Goal: Find specific page/section: Find specific page/section

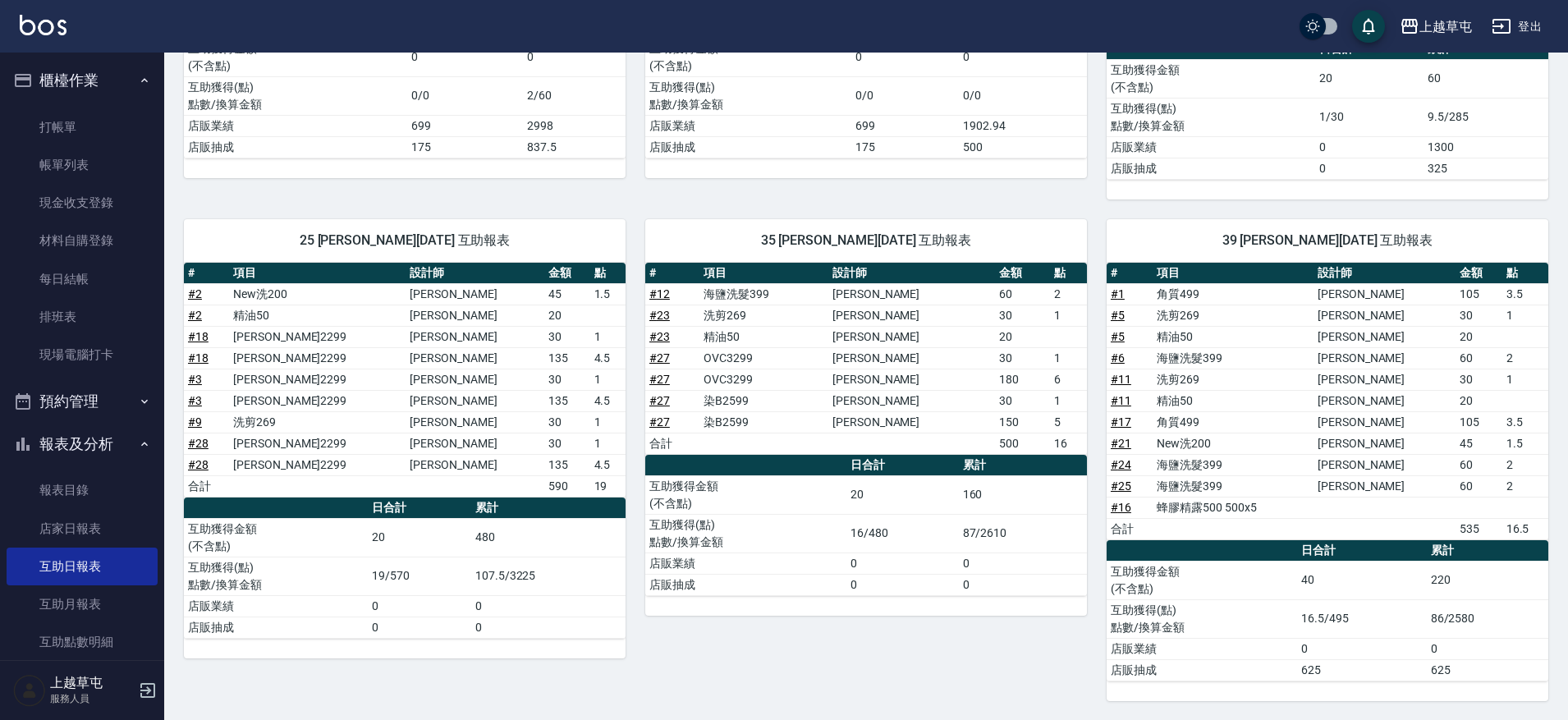
scroll to position [333, 0]
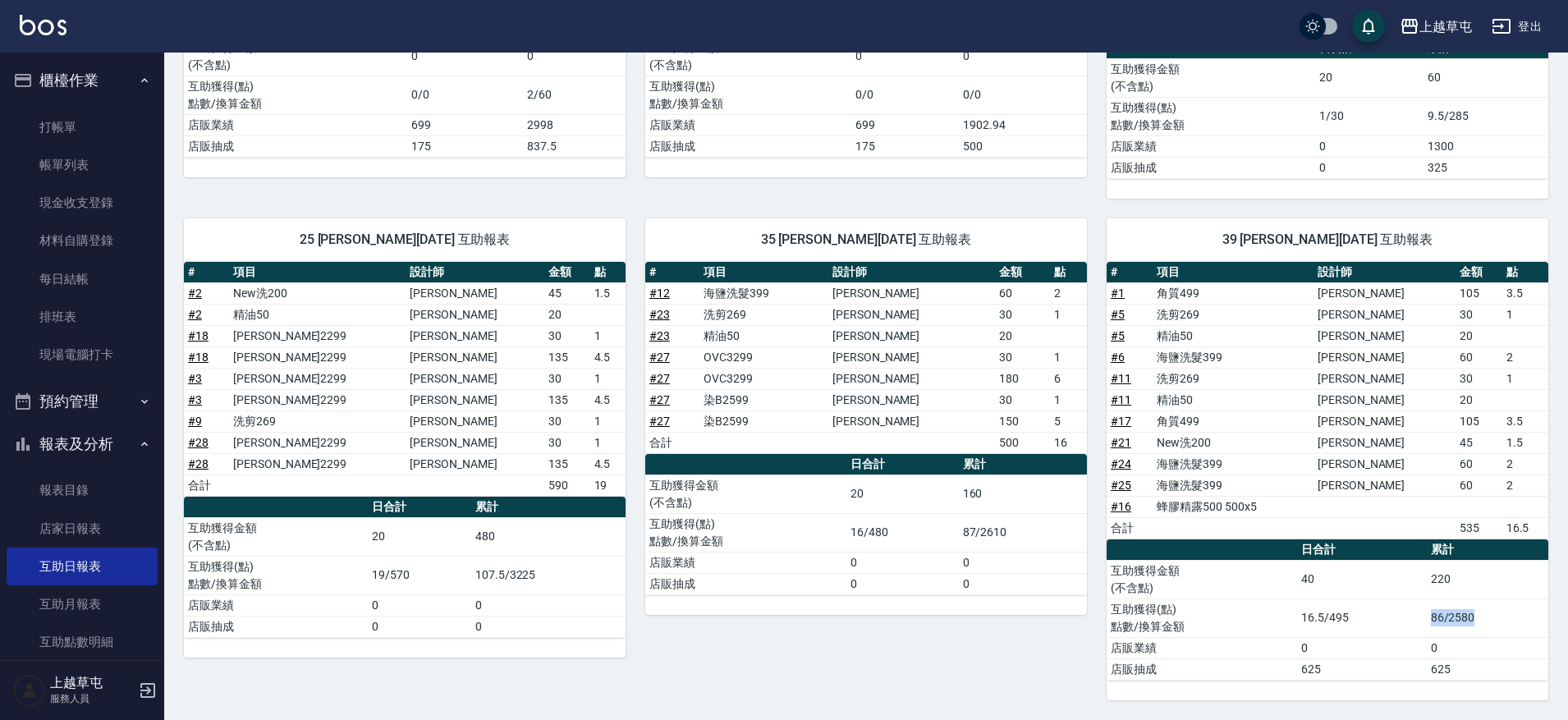
drag, startPoint x: 1432, startPoint y: 608, endPoint x: 1481, endPoint y: 623, distance: 51.2
click at [1481, 623] on td "86/2580" at bounding box center [1487, 617] width 122 height 38
drag, startPoint x: 949, startPoint y: 527, endPoint x: 1000, endPoint y: 511, distance: 53.5
click at [1000, 511] on tbody "互助獲得金額 (不含點) 20 160 互助獲得(點) 點數/換算金額 16/480 87/2610 店販業績 0 0 店販抽成 0 0" at bounding box center [866, 534] width 442 height 120
click at [984, 516] on td "87/2610" at bounding box center [1022, 531] width 128 height 38
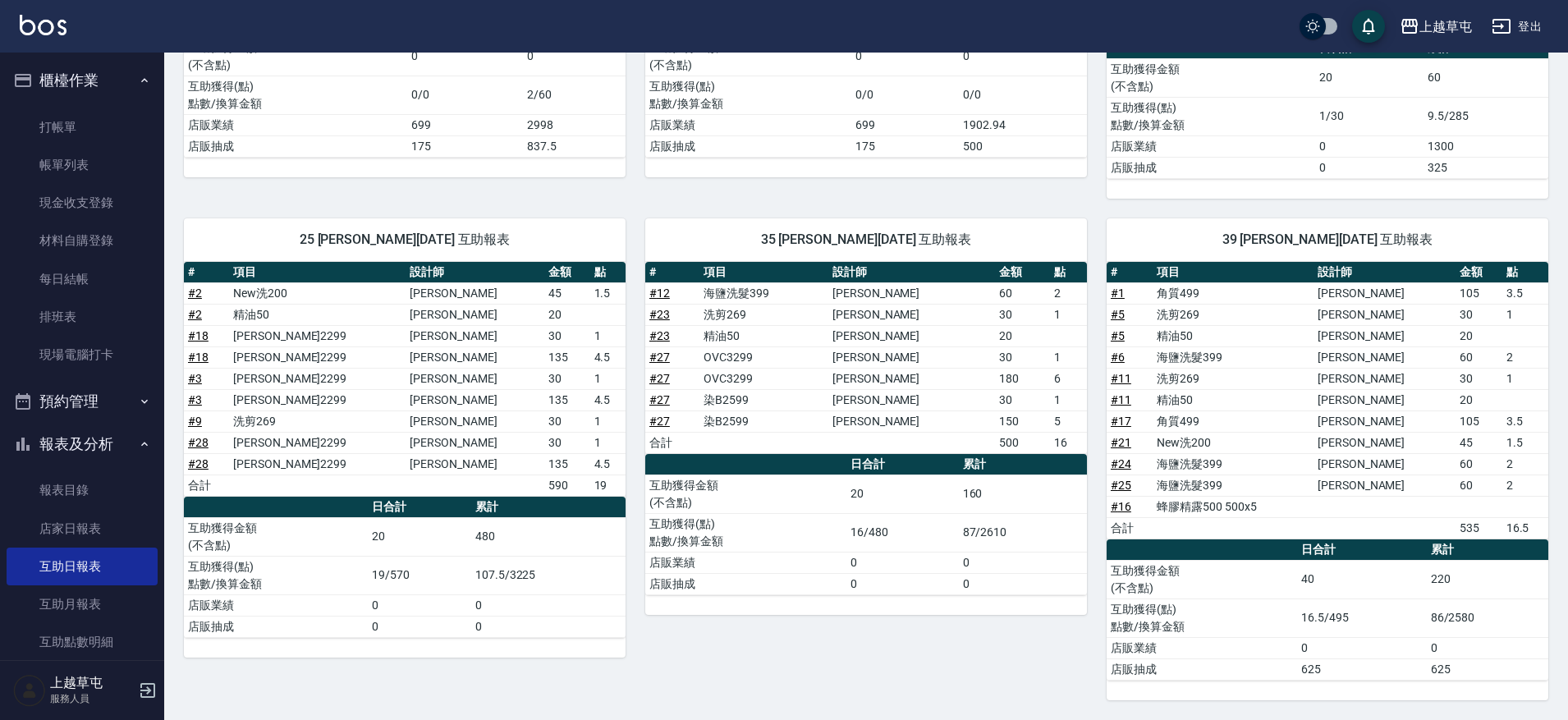
click at [969, 536] on td "87/2610" at bounding box center [1022, 531] width 128 height 38
click at [968, 536] on td "87/2610" at bounding box center [1022, 531] width 128 height 38
click at [922, 532] on td "16/480" at bounding box center [902, 531] width 112 height 38
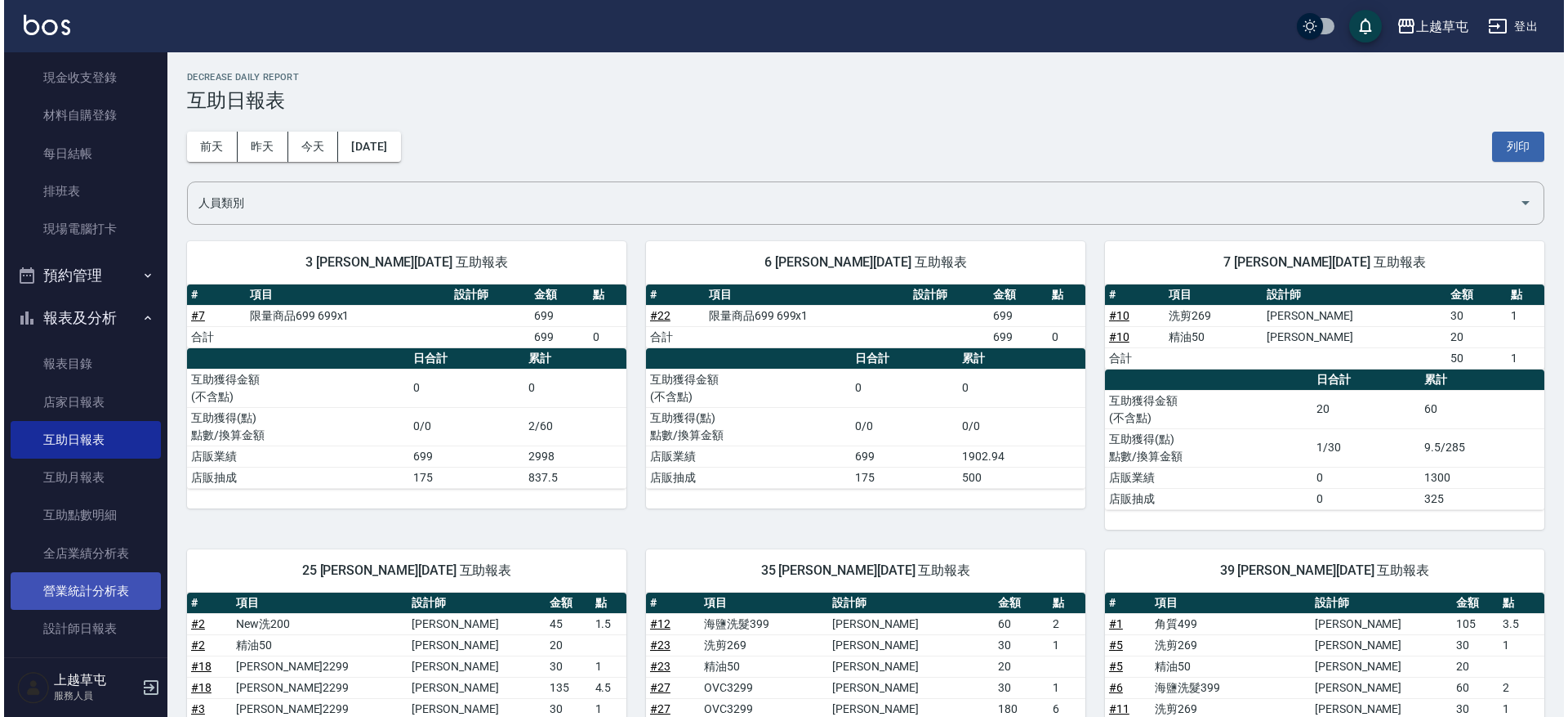
scroll to position [163, 0]
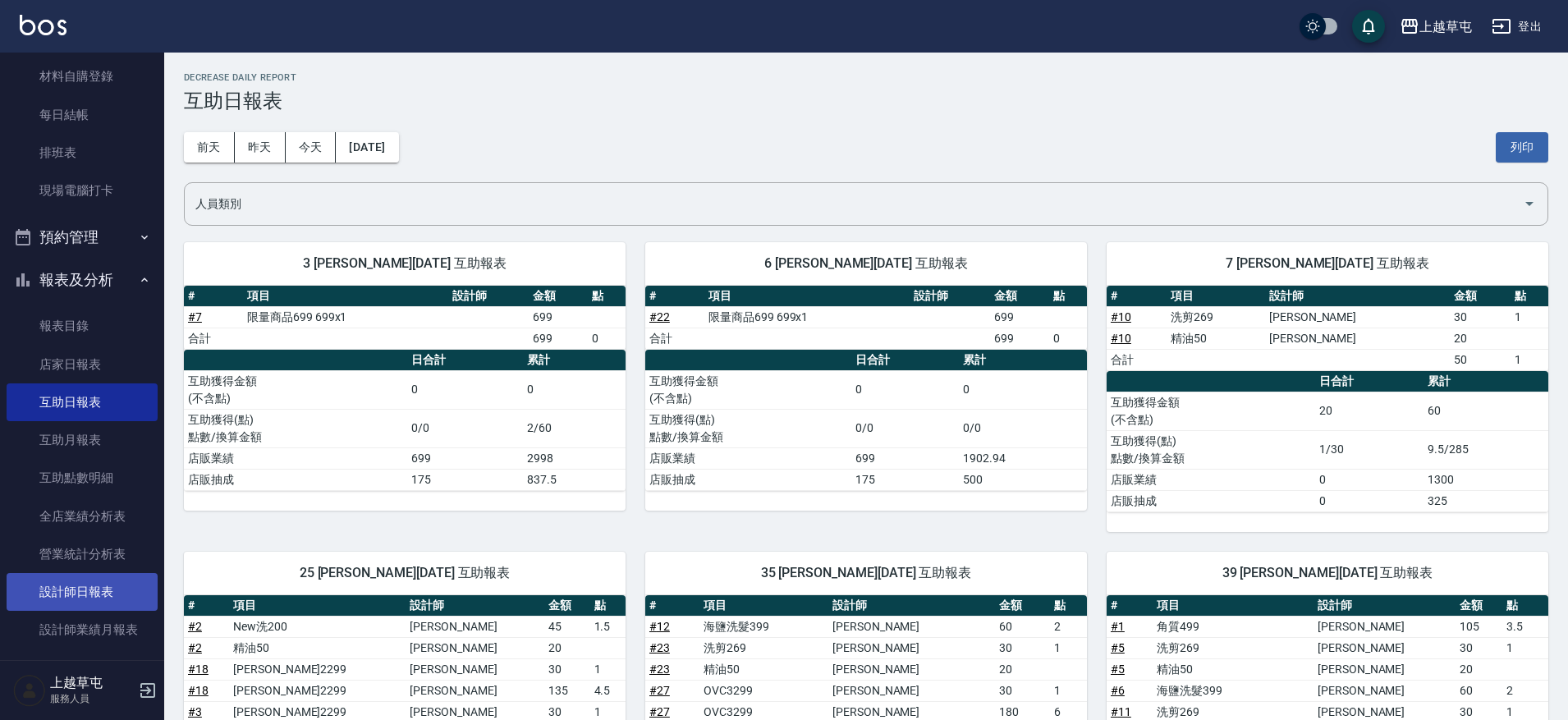
click at [104, 601] on link "設計師日報表" at bounding box center [82, 591] width 151 height 38
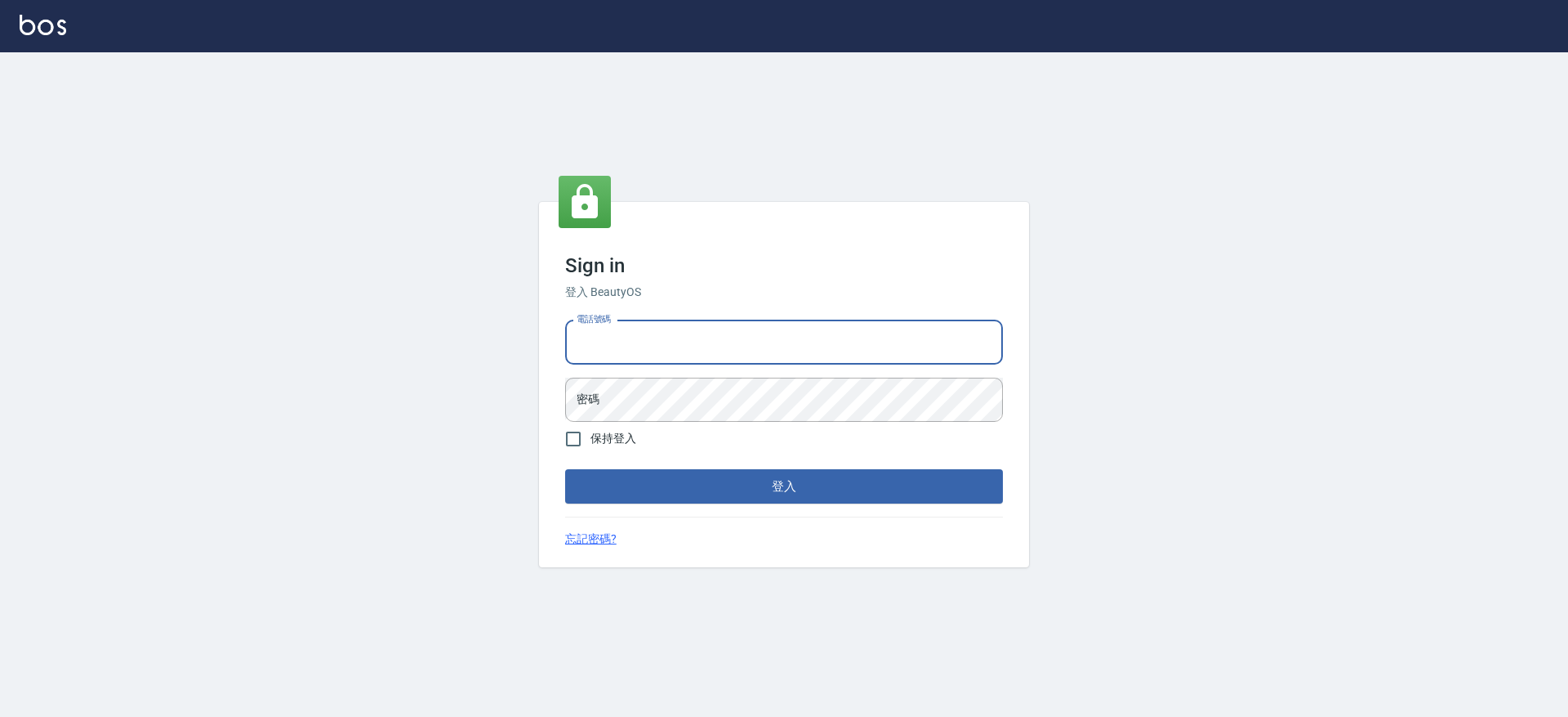
click at [646, 334] on input "電話號碼" at bounding box center [784, 342] width 438 height 45
type input "2380118"
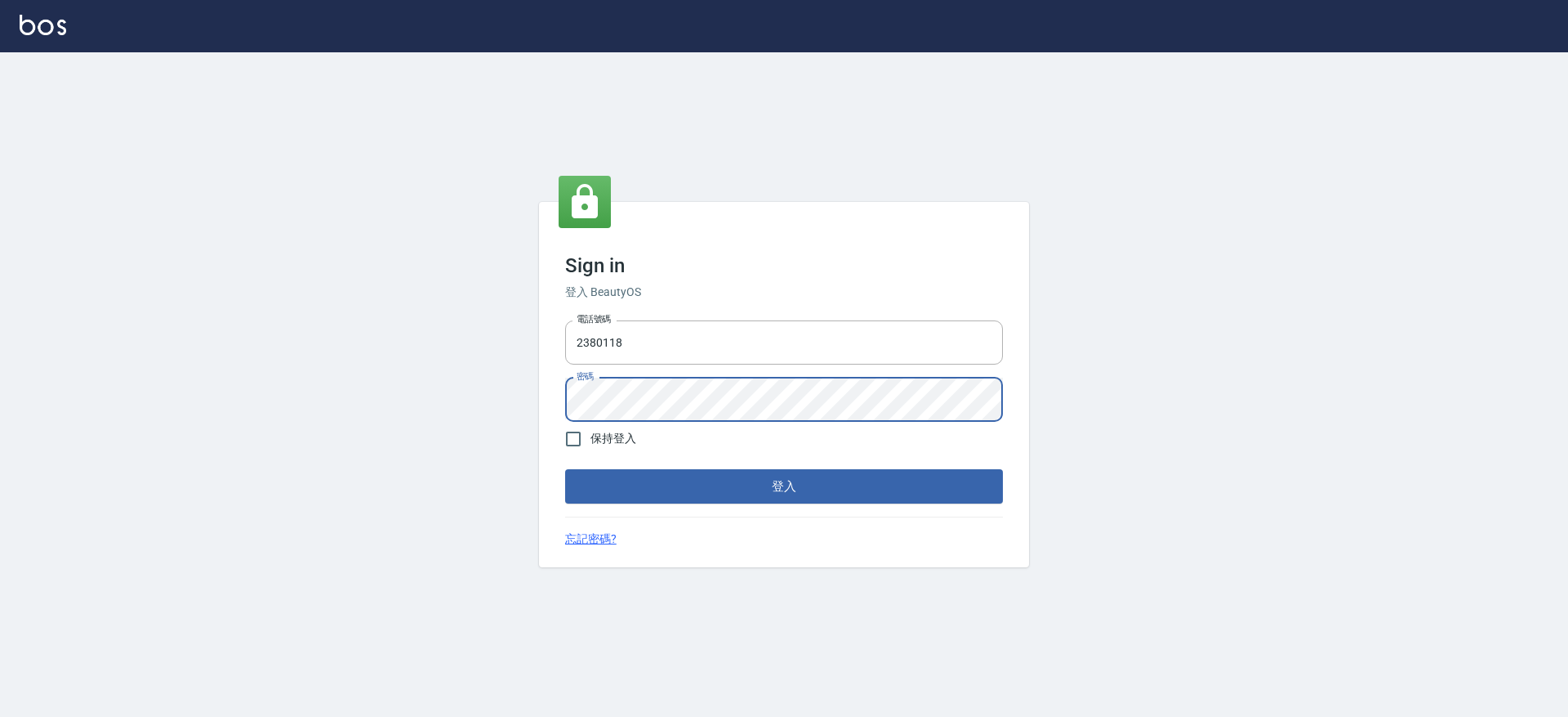
click at [565, 469] on button "登入" at bounding box center [784, 487] width 438 height 34
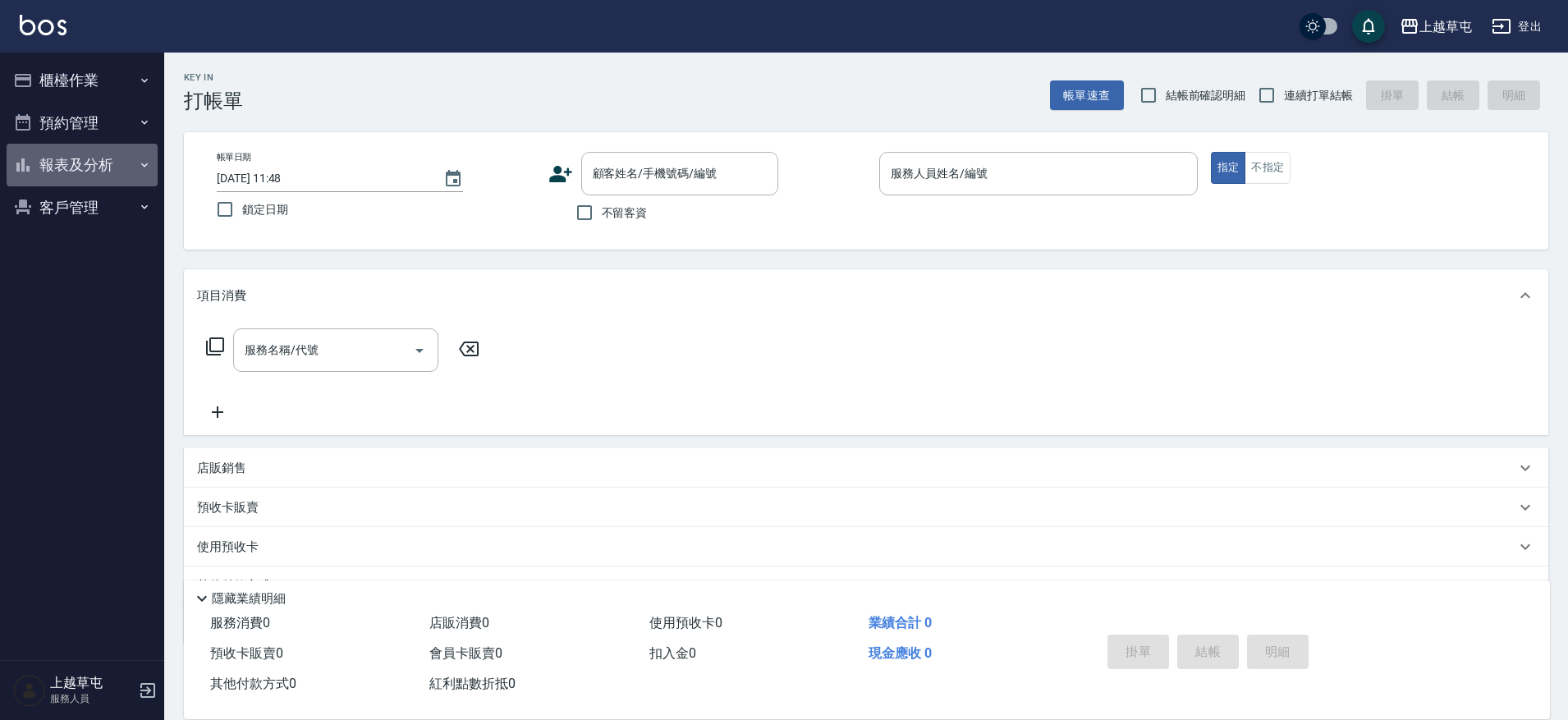
click at [70, 161] on button "報表及分析" at bounding box center [82, 165] width 151 height 43
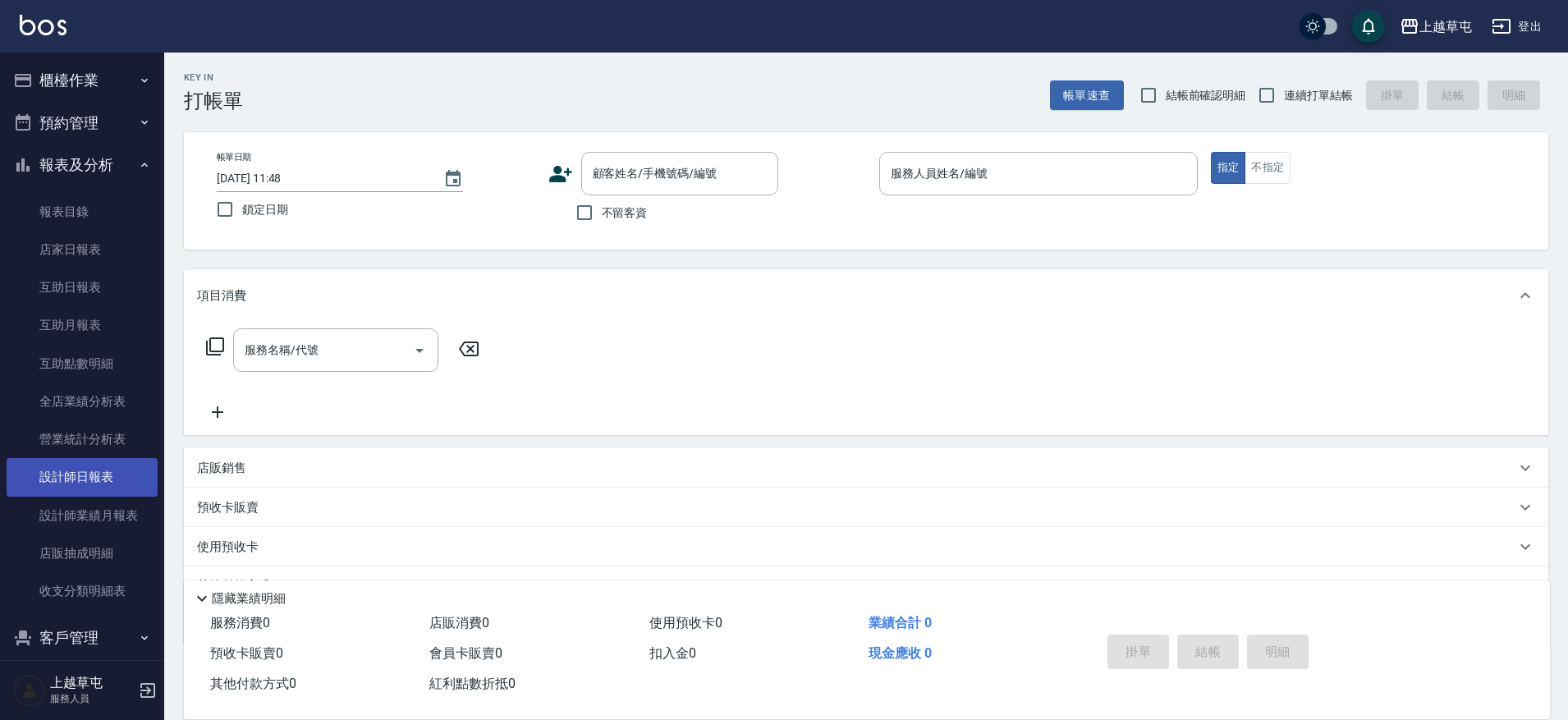
click at [90, 476] on link "設計師日報表" at bounding box center [82, 477] width 151 height 38
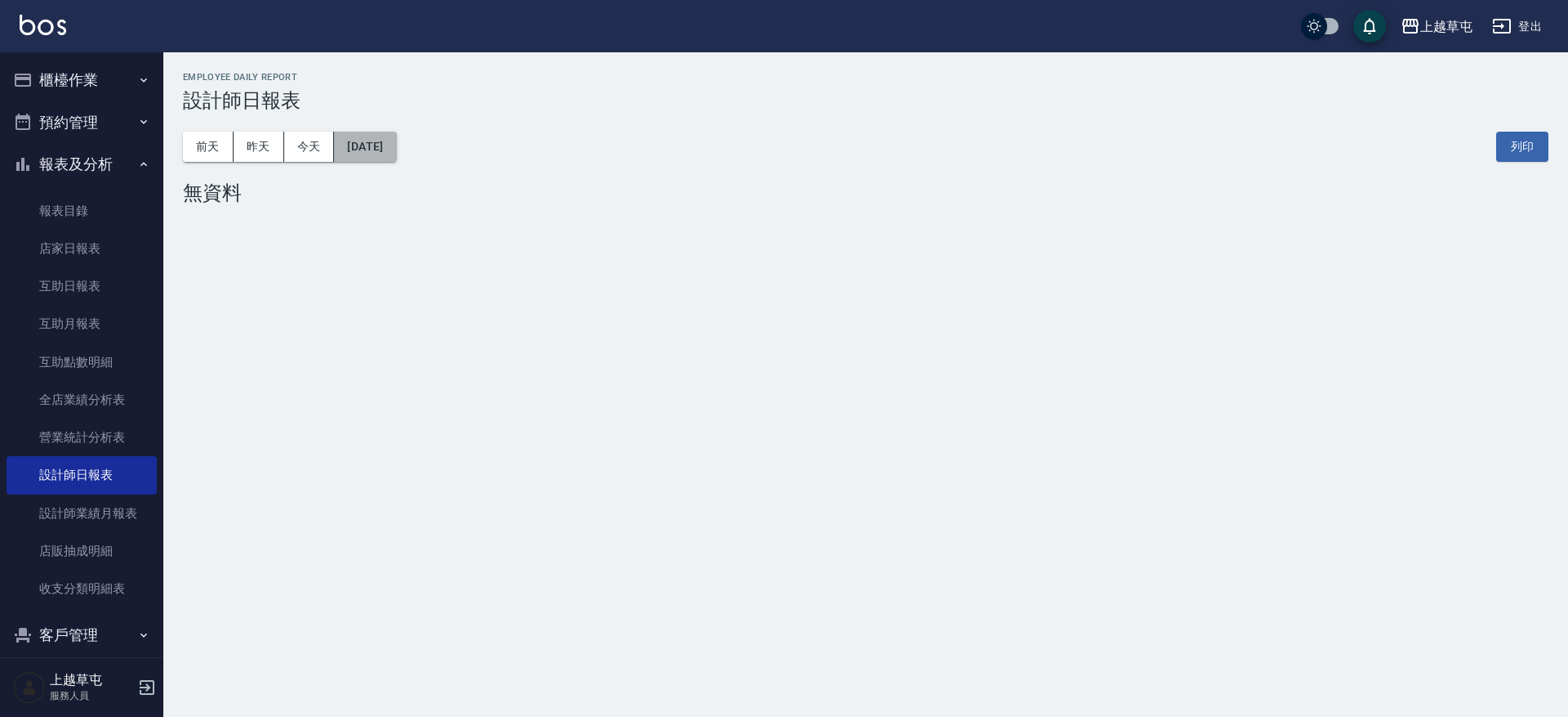
click at [357, 146] on button "[DATE]" at bounding box center [364, 147] width 62 height 30
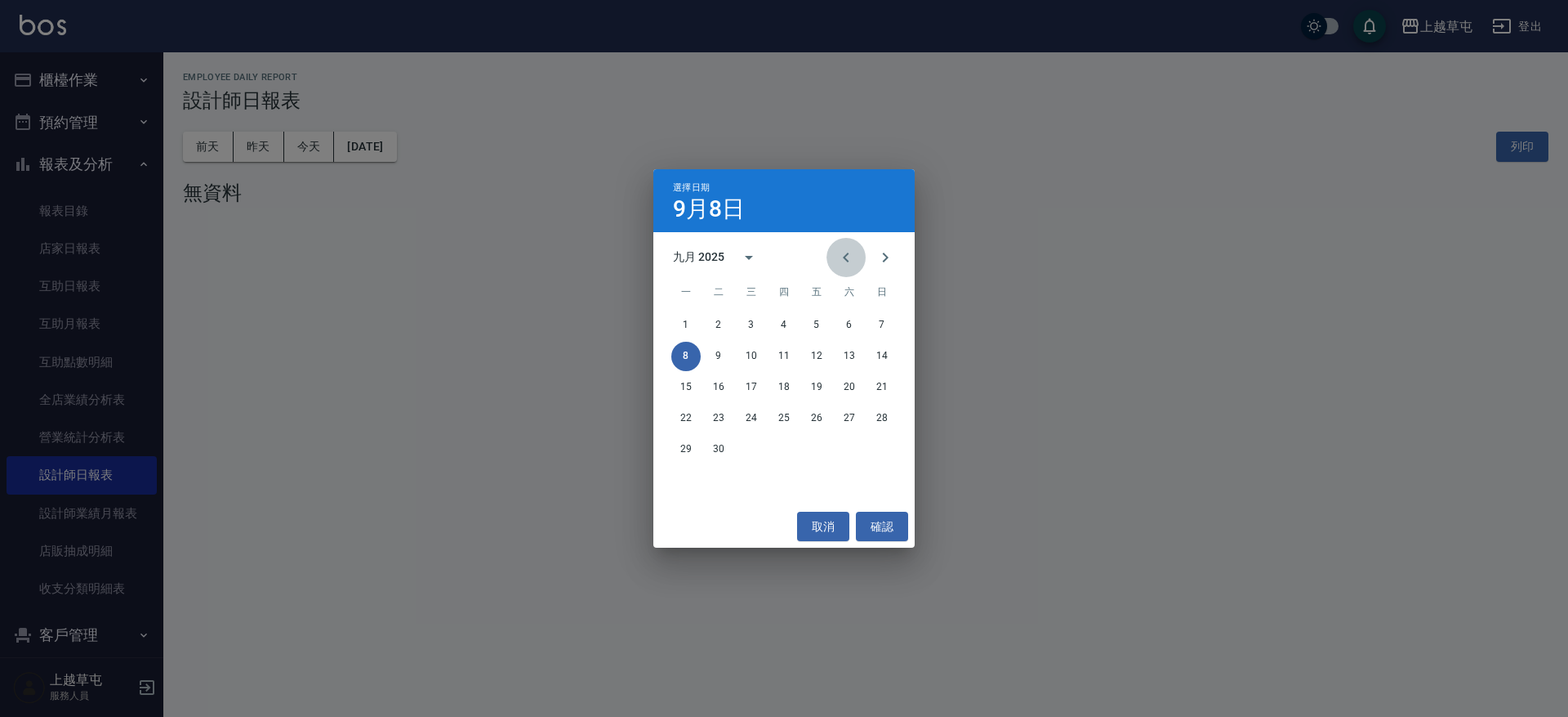
click at [851, 266] on icon "Previous month" at bounding box center [846, 257] width 20 height 20
click at [886, 451] on button "31" at bounding box center [882, 449] width 29 height 29
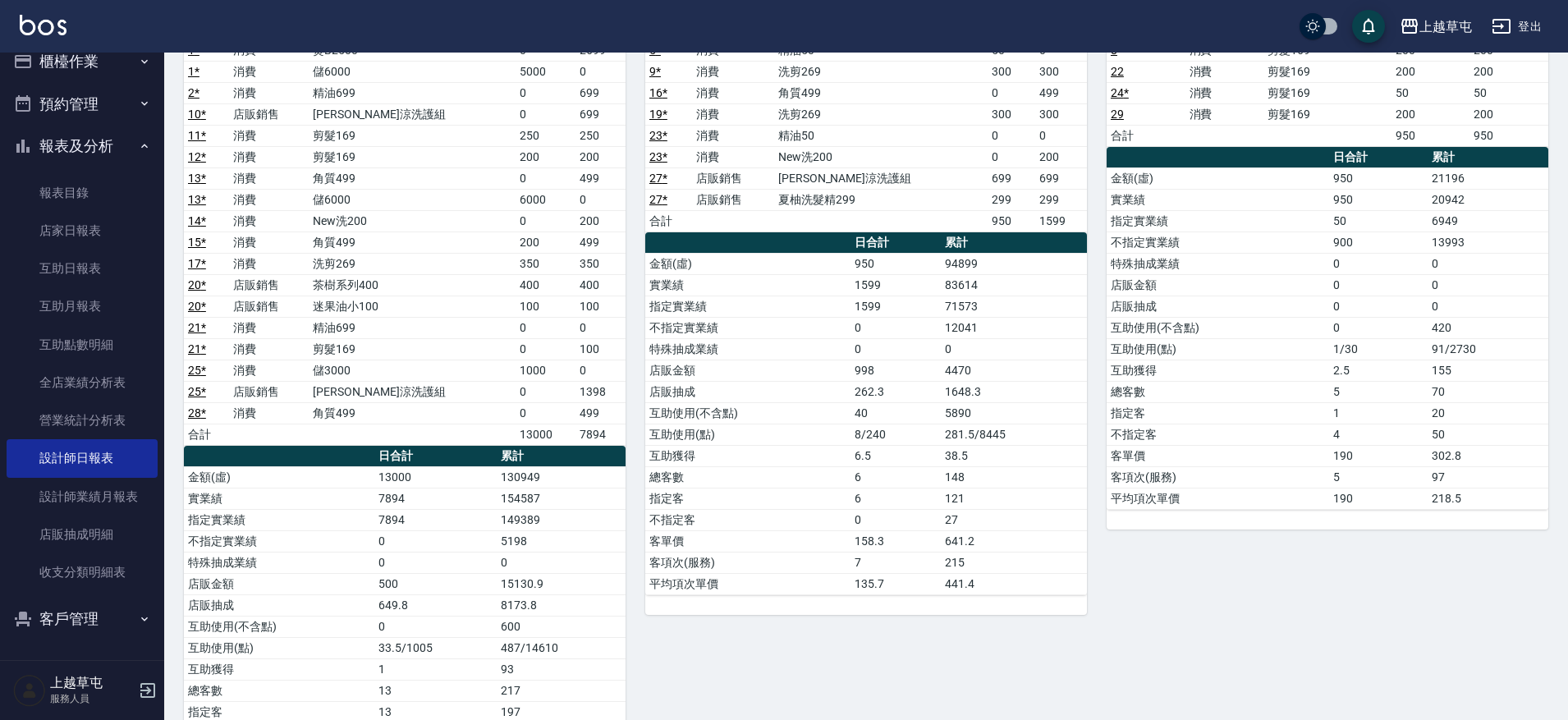
scroll to position [246, 0]
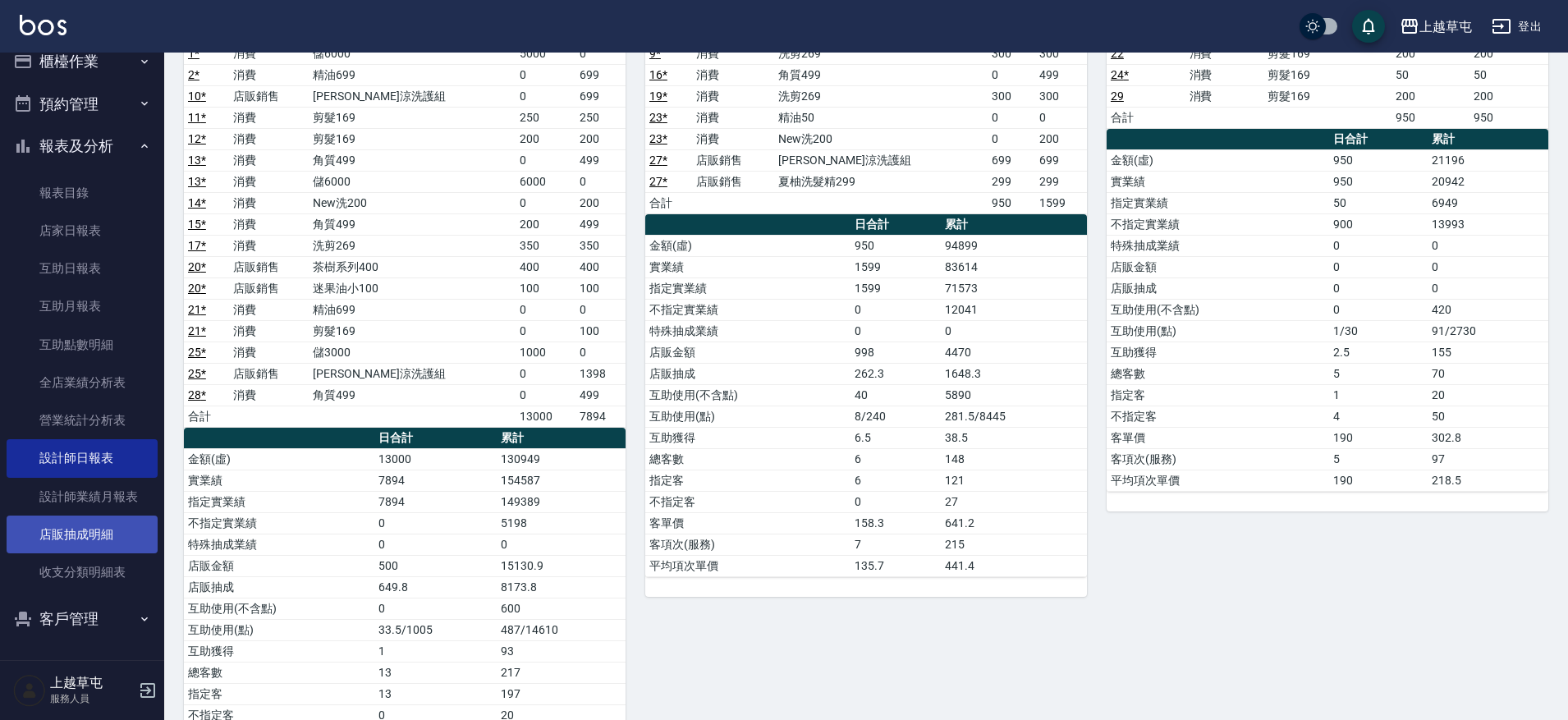
click at [85, 541] on link "店販抽成明細" at bounding box center [82, 534] width 151 height 38
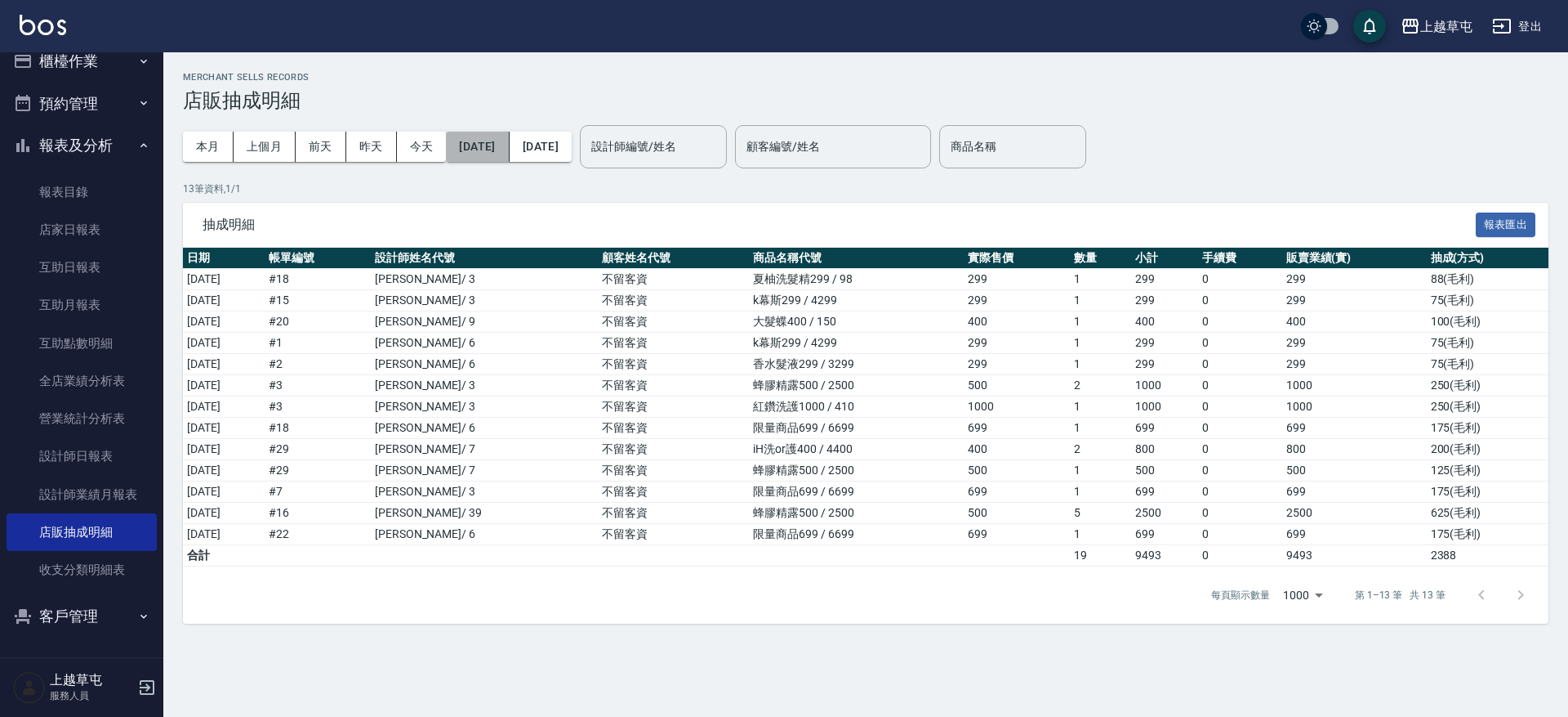
click at [509, 149] on button "2025/09/01" at bounding box center [477, 147] width 63 height 30
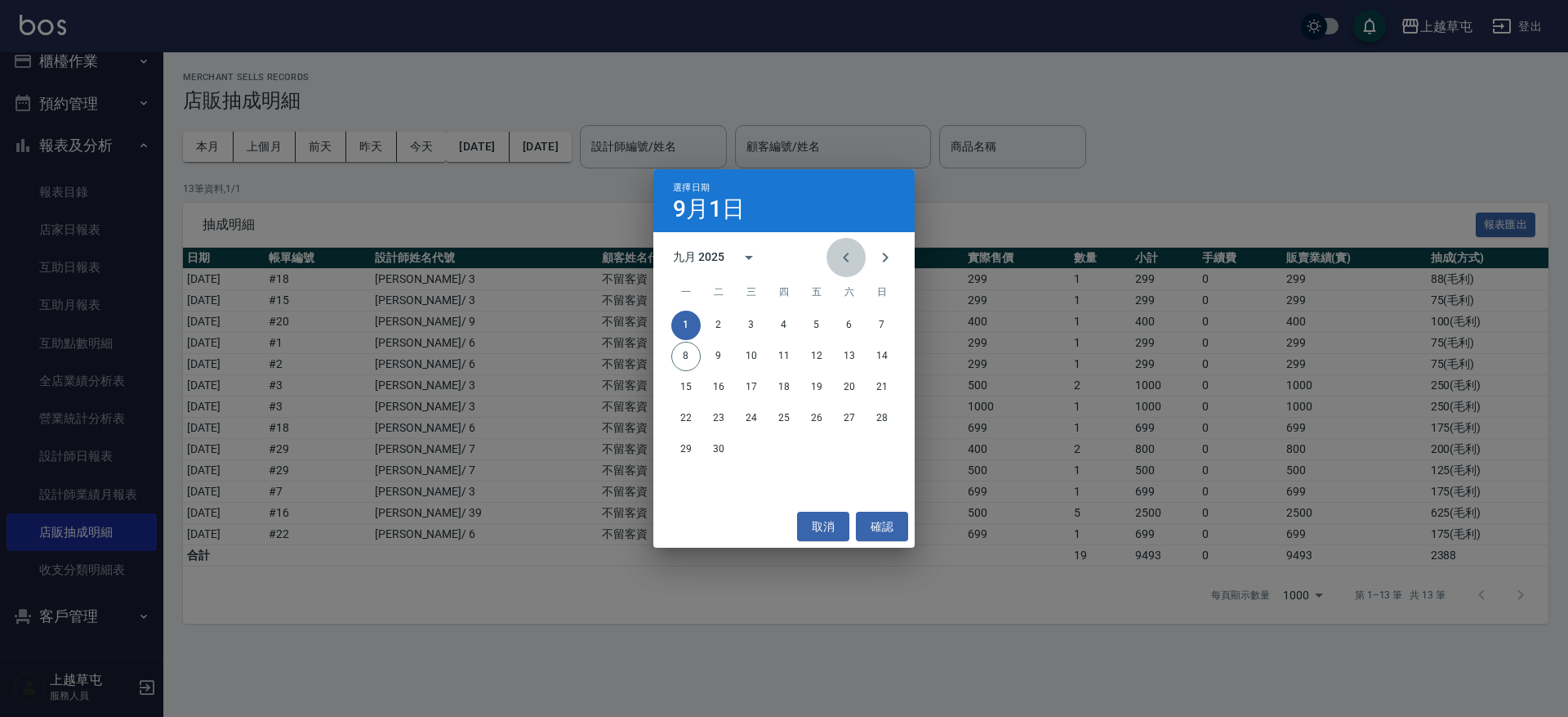
drag, startPoint x: 847, startPoint y: 250, endPoint x: 828, endPoint y: 268, distance: 26.2
click at [847, 250] on icon "Previous month" at bounding box center [846, 257] width 20 height 20
click at [813, 326] on button "1" at bounding box center [816, 324] width 29 height 29
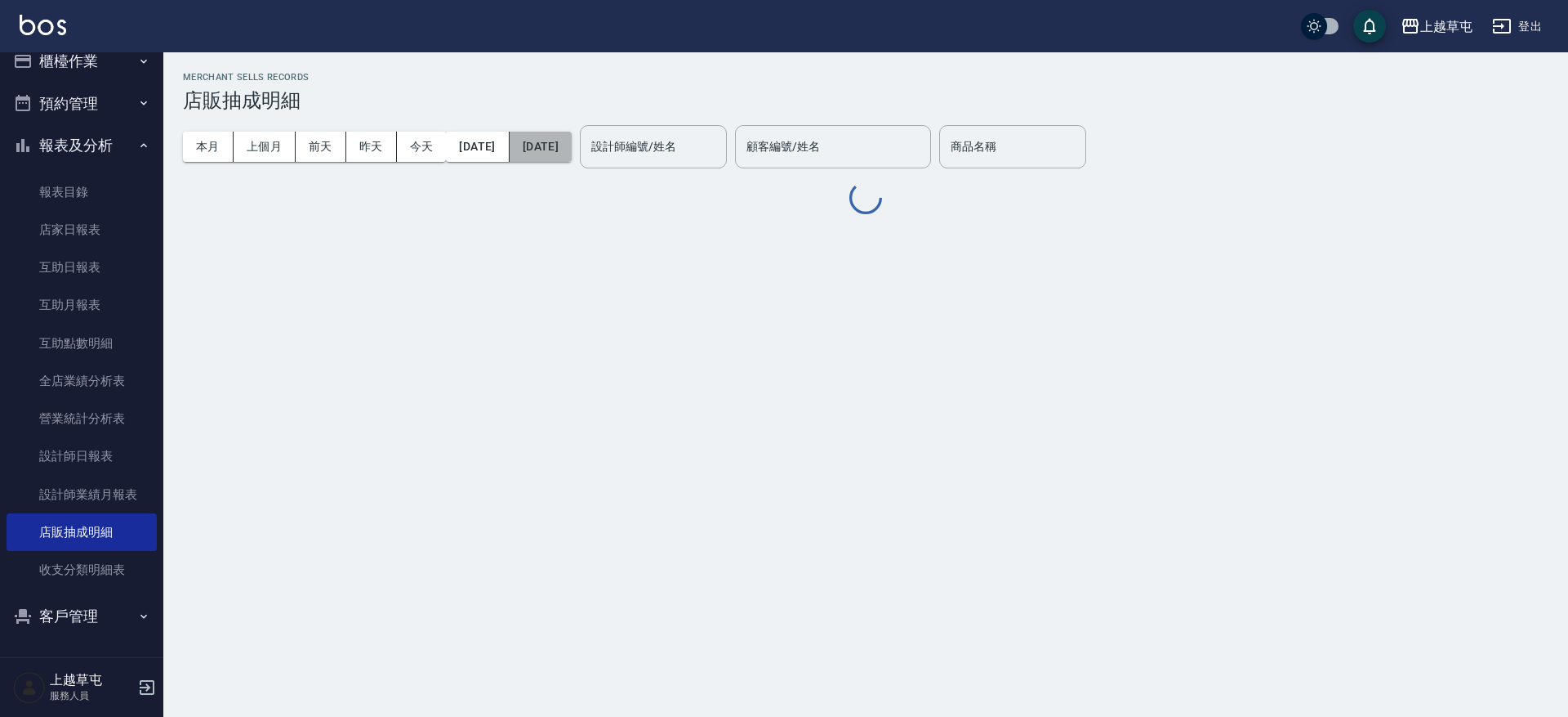
click at [572, 151] on button "[DATE]" at bounding box center [540, 147] width 62 height 30
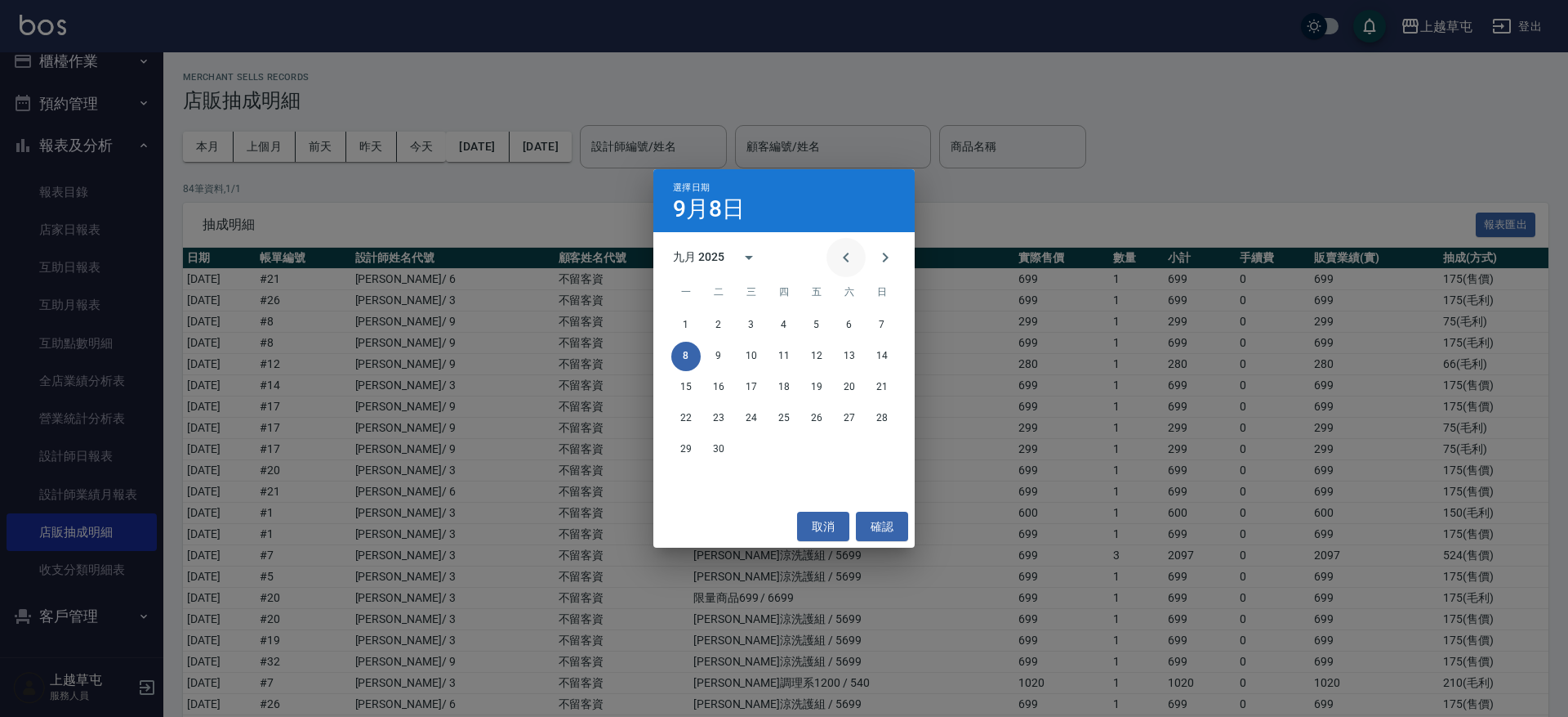
click at [843, 263] on icon "Previous month" at bounding box center [846, 257] width 20 height 20
click at [888, 450] on button "31" at bounding box center [882, 449] width 29 height 29
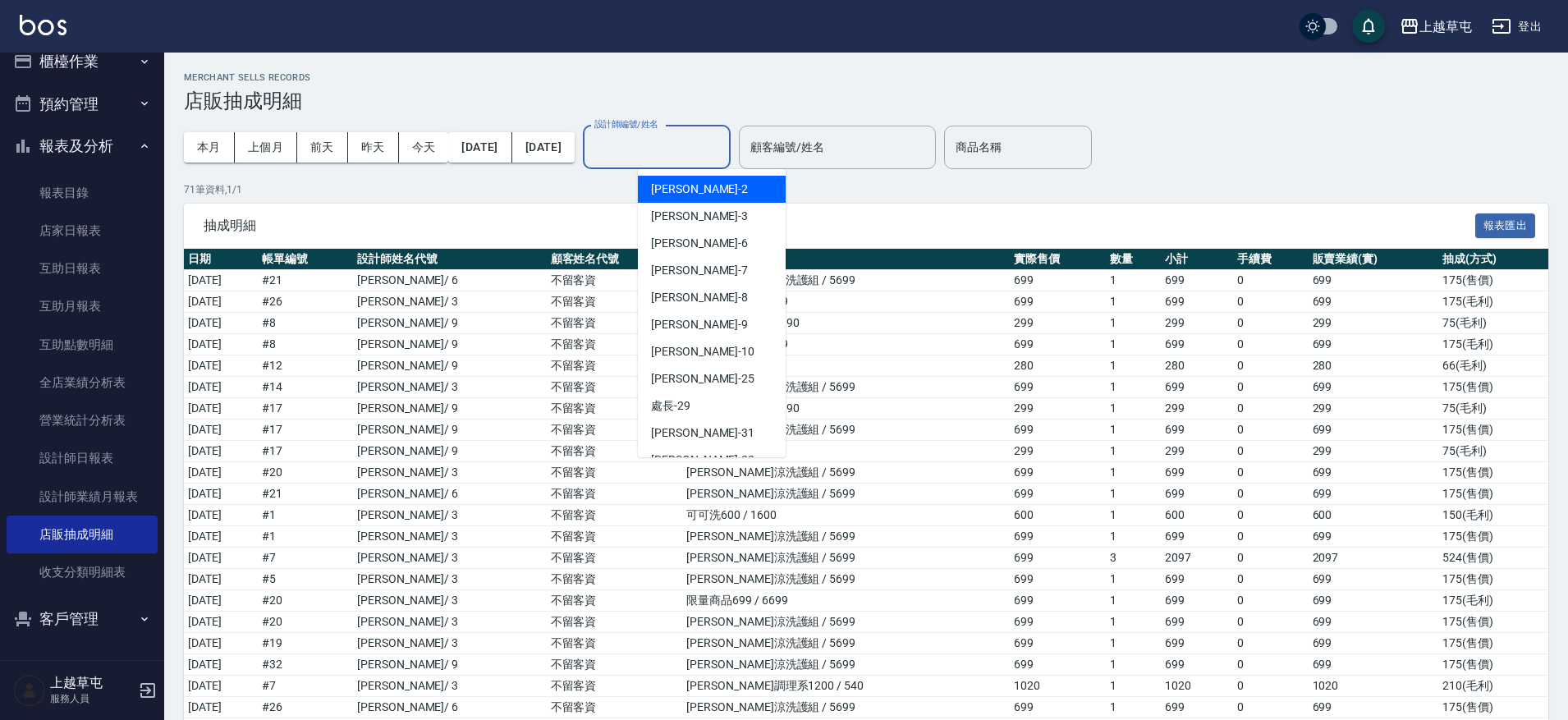
click at [692, 136] on div "設計師編號/姓名 設計師編號/姓名" at bounding box center [656, 148] width 148 height 44
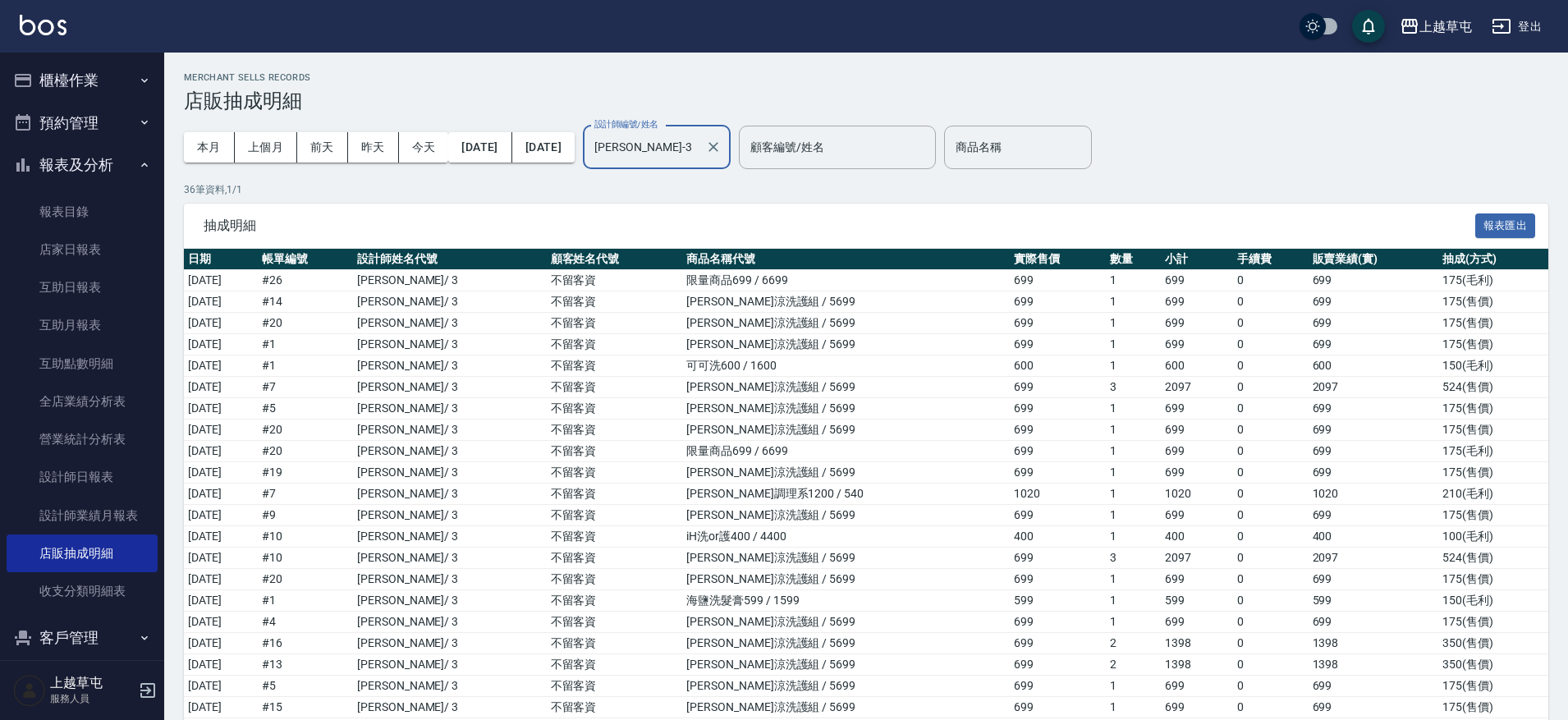
type input "李育慈-3"
drag, startPoint x: 70, startPoint y: 73, endPoint x: 73, endPoint y: 85, distance: 12.4
click at [70, 77] on button "櫃檯作業" at bounding box center [82, 80] width 151 height 43
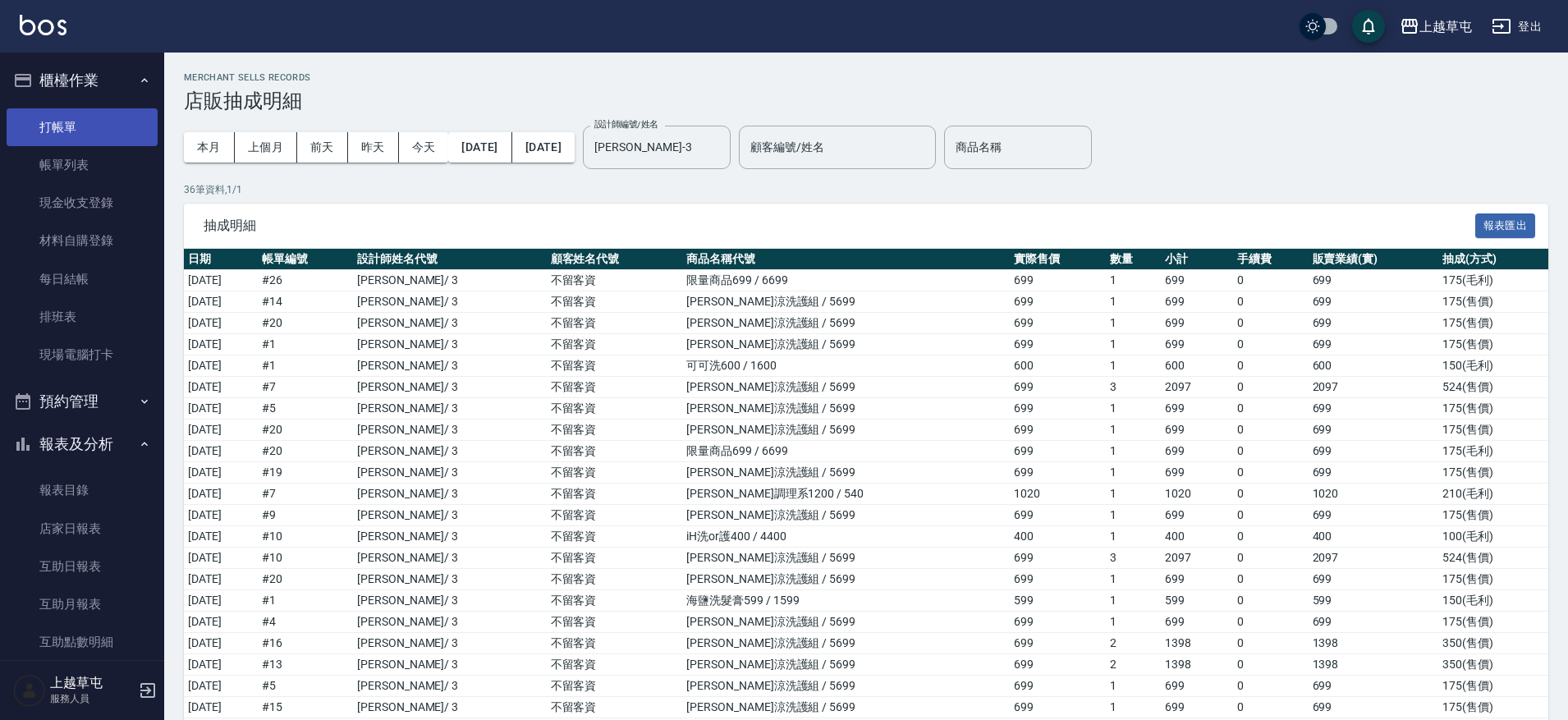
click at [57, 129] on link "打帳單" at bounding box center [82, 128] width 151 height 38
